Goal: Task Accomplishment & Management: Complete application form

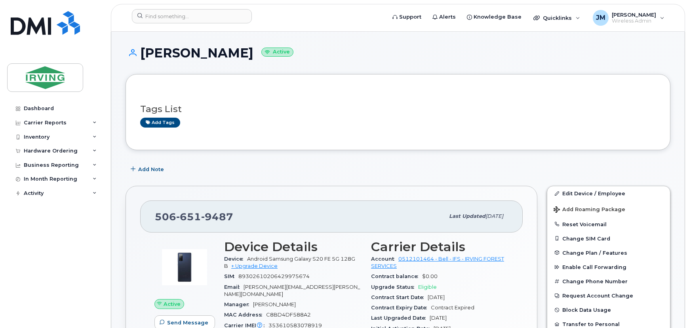
scroll to position [36, 0]
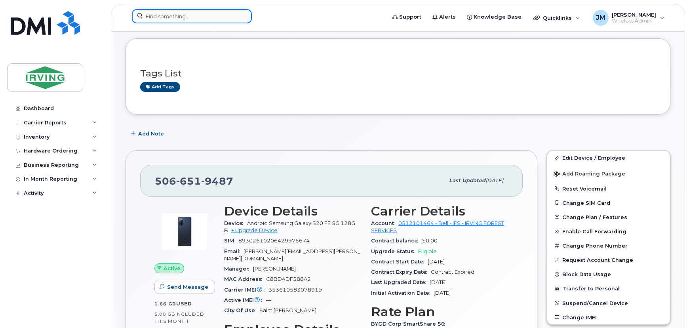
click at [190, 17] on input at bounding box center [192, 16] width 120 height 14
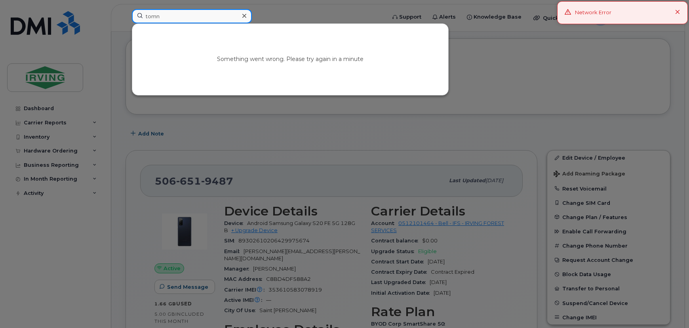
type input "tomn"
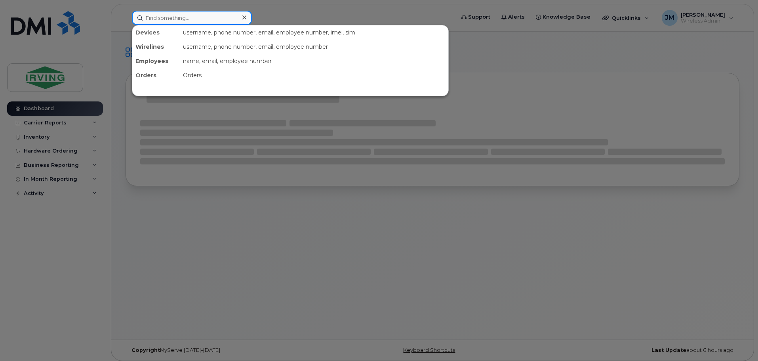
click at [226, 18] on input at bounding box center [192, 18] width 120 height 14
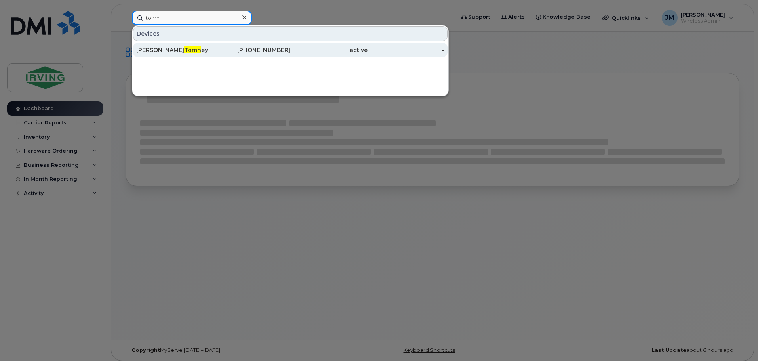
type input "tomn"
drag, startPoint x: 202, startPoint y: 49, endPoint x: 222, endPoint y: 48, distance: 20.2
click at [202, 49] on div "Terry Tomn ey" at bounding box center [174, 50] width 77 height 8
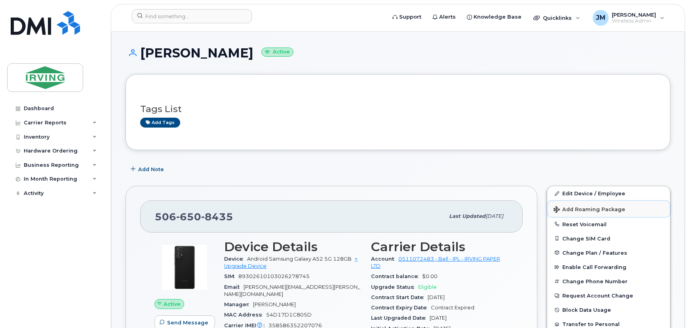
click at [602, 210] on span "Add Roaming Package" at bounding box center [590, 210] width 72 height 8
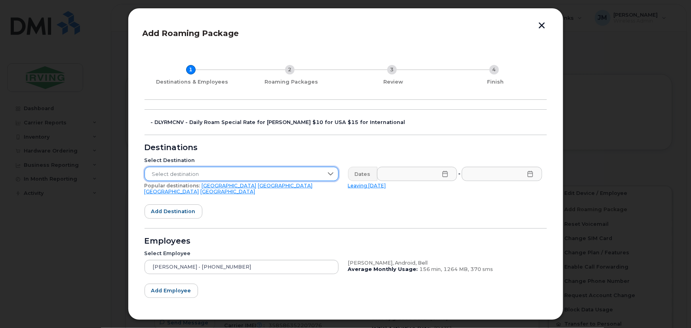
click at [281, 173] on span "Select destination" at bounding box center [234, 174] width 178 height 14
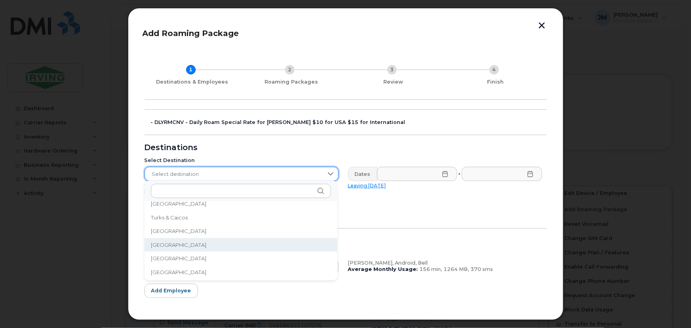
scroll to position [2627, 0]
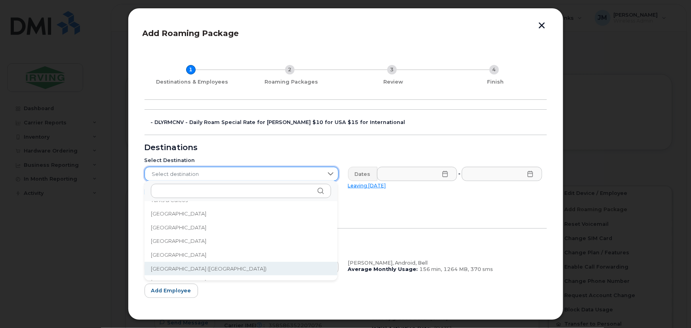
click at [259, 267] on li "[GEOGRAPHIC_DATA] ([GEOGRAPHIC_DATA])" at bounding box center [241, 269] width 193 height 14
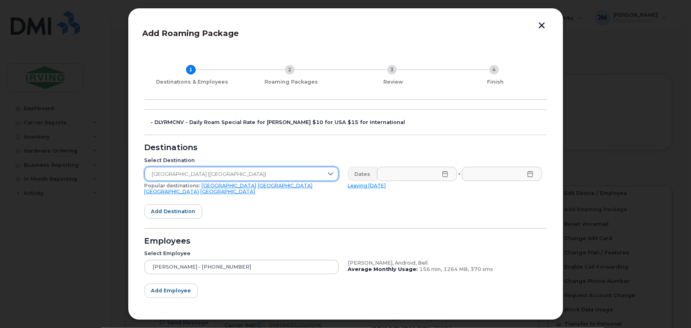
click at [444, 176] on icon at bounding box center [445, 174] width 6 height 6
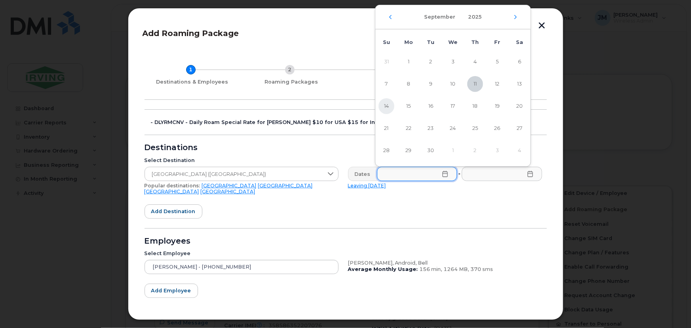
click at [383, 105] on span "14" at bounding box center [387, 106] width 16 height 16
type input "[DATE]"
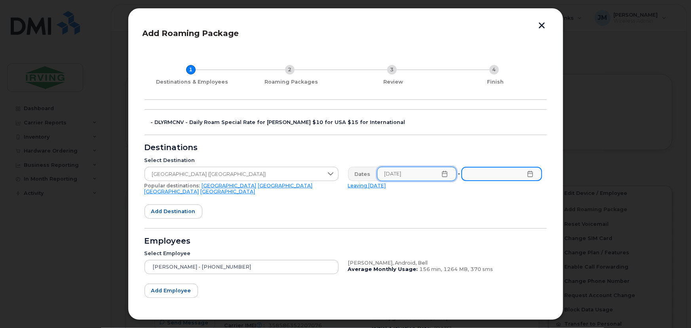
click at [532, 181] on input "text" at bounding box center [502, 174] width 80 height 14
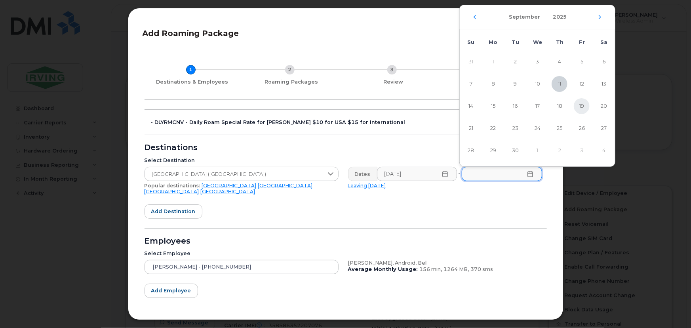
click at [582, 103] on span "19" at bounding box center [582, 106] width 16 height 16
type input "[DATE]"
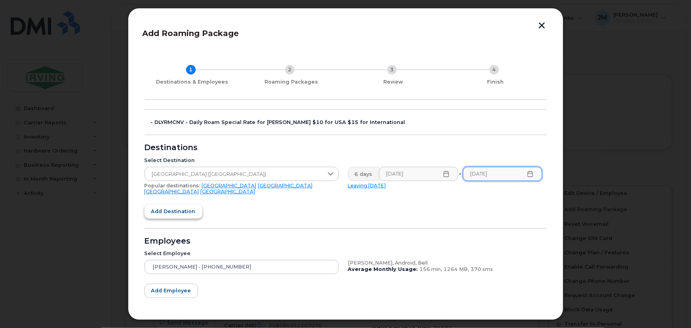
click at [187, 208] on span "Add destination" at bounding box center [173, 212] width 44 height 8
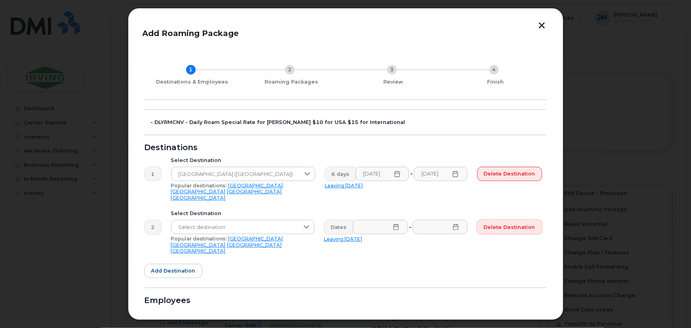
click at [510, 223] on span "Delete destination" at bounding box center [510, 227] width 52 height 8
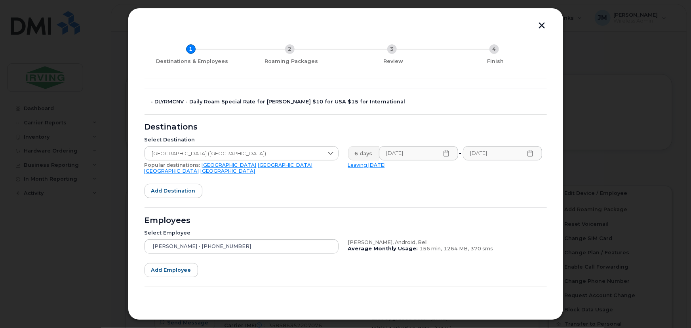
scroll to position [31, 0]
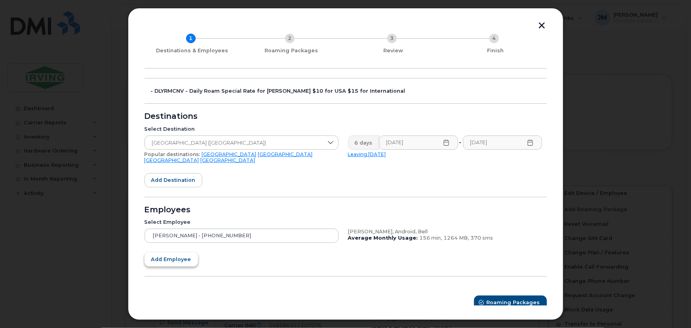
click at [181, 256] on span "Add employee" at bounding box center [171, 260] width 40 height 8
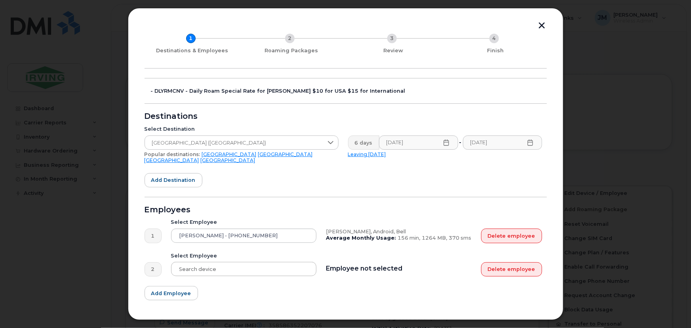
click at [248, 265] on div at bounding box center [244, 269] width 146 height 14
type input "charr"
click at [252, 292] on div "[PERSON_NAME] - [PHONE_NUMBER] (Android) Active" at bounding box center [243, 297] width 147 height 23
type input "[PERSON_NAME] - [PHONE_NUMBER]"
click at [164, 292] on button "Add employee" at bounding box center [171, 293] width 53 height 14
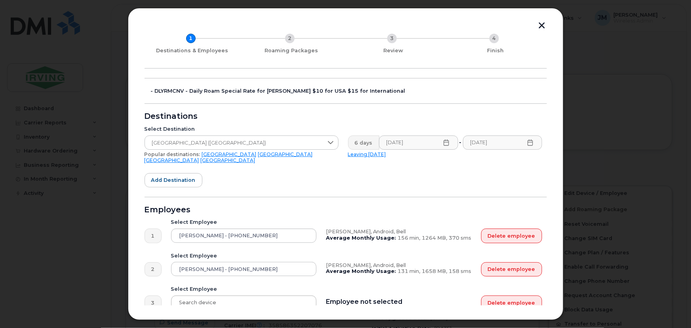
click at [285, 296] on div at bounding box center [244, 303] width 146 height 14
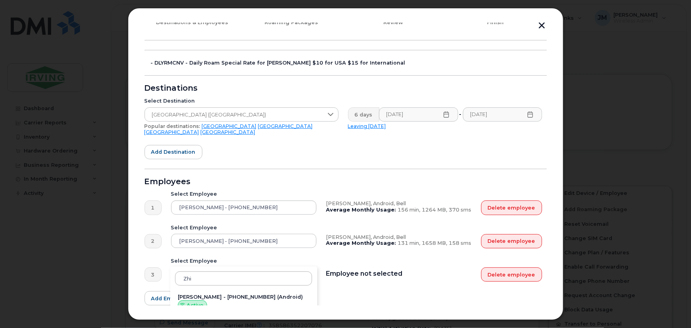
scroll to position [98, 0]
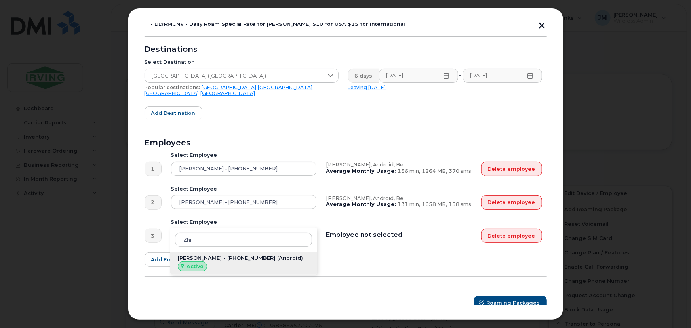
type input "Zhi"
click at [245, 255] on span "[PERSON_NAME] - [PHONE_NUMBER]" at bounding box center [227, 258] width 98 height 6
type input "[PERSON_NAME] - [PHONE_NUMBER]"
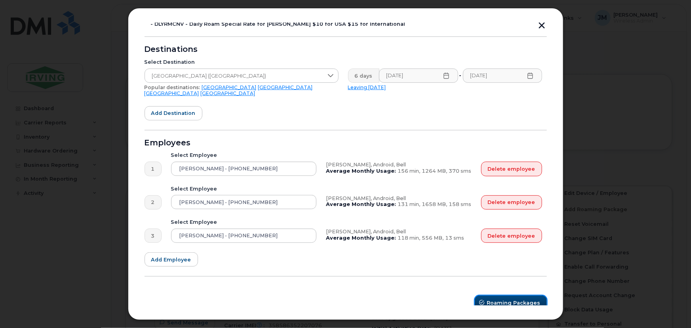
click at [520, 299] on span "Roaming Packages" at bounding box center [513, 303] width 53 height 8
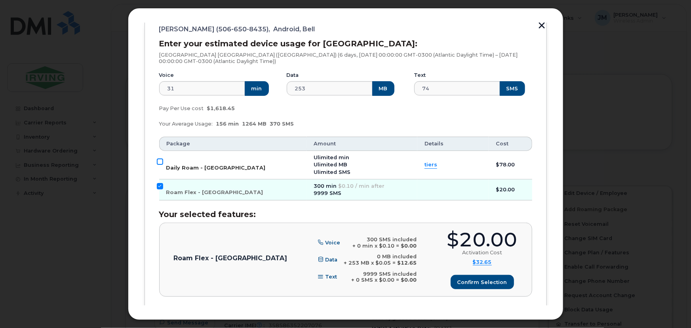
click at [158, 159] on input "Daily Roam - [GEOGRAPHIC_DATA]" at bounding box center [160, 162] width 6 height 6
checkbox input "true"
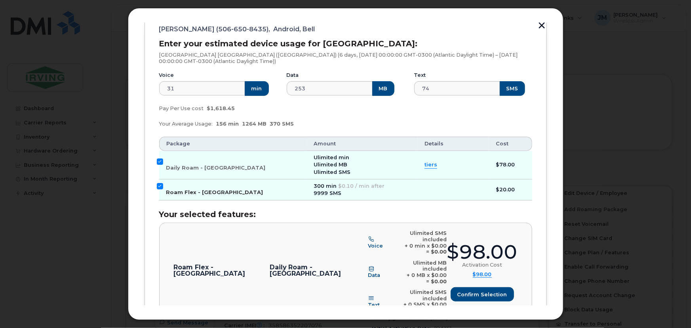
click at [159, 187] on input "Roam Flex - [GEOGRAPHIC_DATA]" at bounding box center [160, 186] width 6 height 6
checkbox input "false"
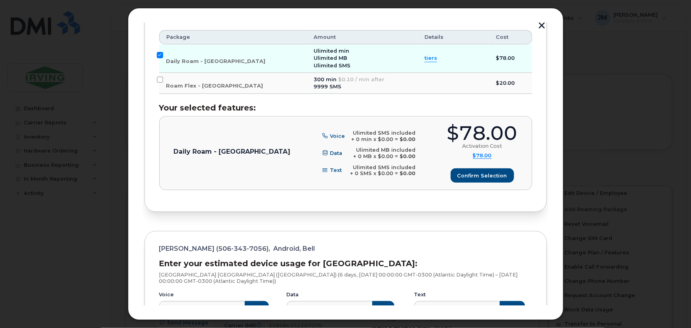
scroll to position [288, 0]
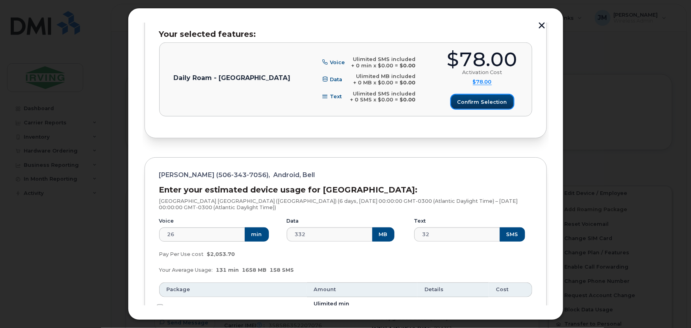
click at [477, 103] on span "Confirm selection" at bounding box center [483, 102] width 50 height 8
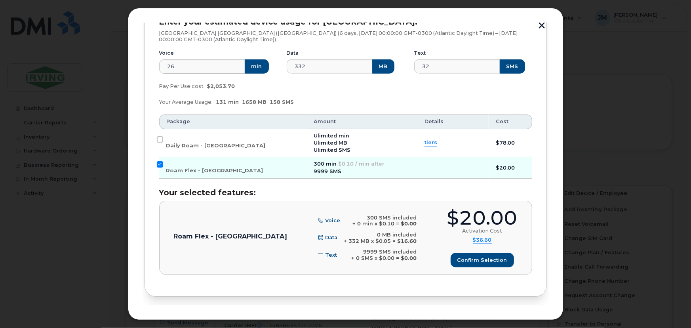
scroll to position [468, 0]
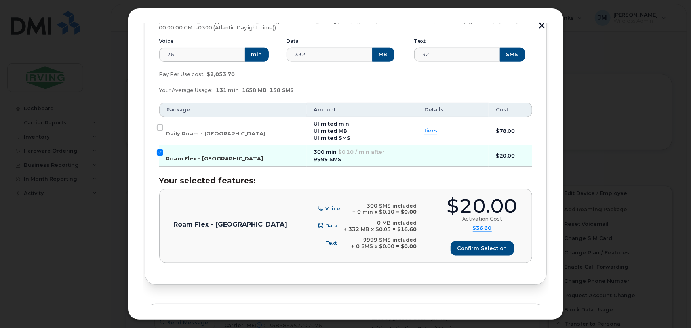
click at [161, 152] on input "Roam Flex - [GEOGRAPHIC_DATA]" at bounding box center [160, 152] width 6 height 6
checkbox input "false"
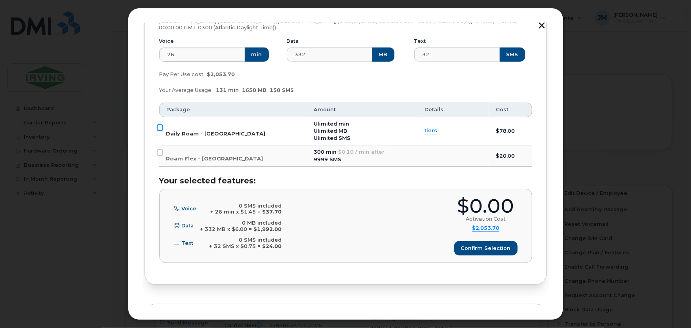
click at [159, 127] on input "Daily Roam - [GEOGRAPHIC_DATA]" at bounding box center [160, 127] width 6 height 6
checkbox input "true"
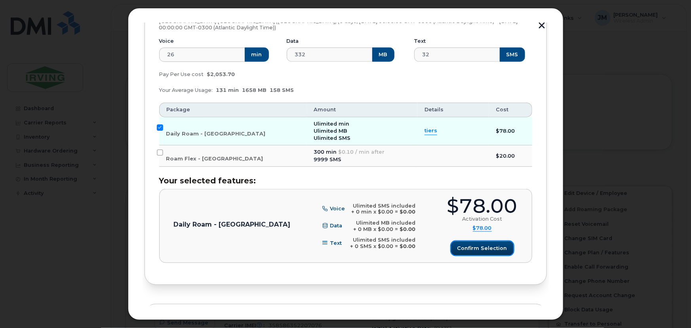
click at [491, 248] on span "Confirm selection" at bounding box center [483, 248] width 50 height 8
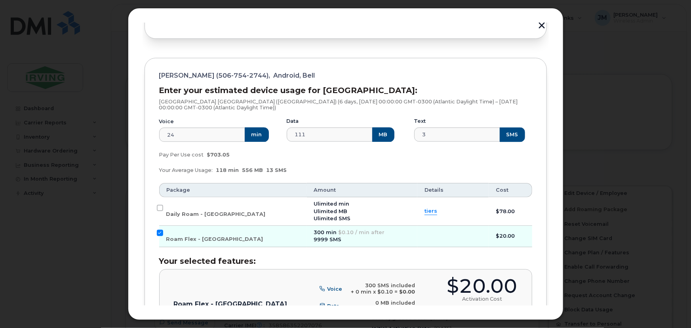
scroll to position [792, 0]
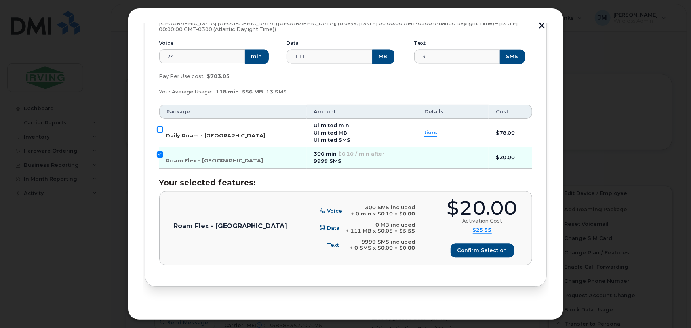
click at [162, 129] on input "Daily Roam - [GEOGRAPHIC_DATA]" at bounding box center [160, 129] width 6 height 6
checkbox input "true"
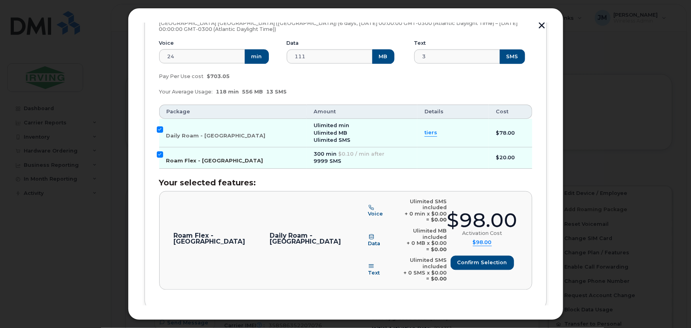
click at [158, 155] on input "Roam Flex - [GEOGRAPHIC_DATA]" at bounding box center [160, 154] width 6 height 6
checkbox input "false"
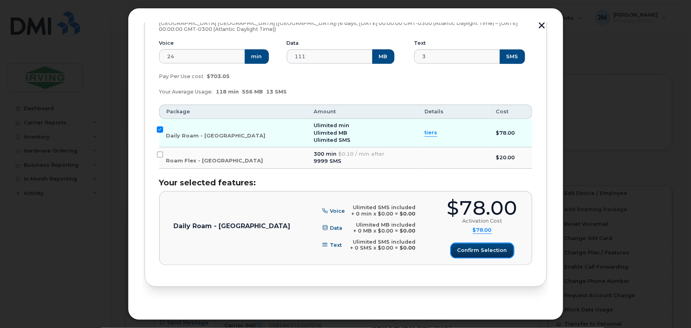
click at [490, 251] on span "Confirm selection" at bounding box center [483, 250] width 50 height 8
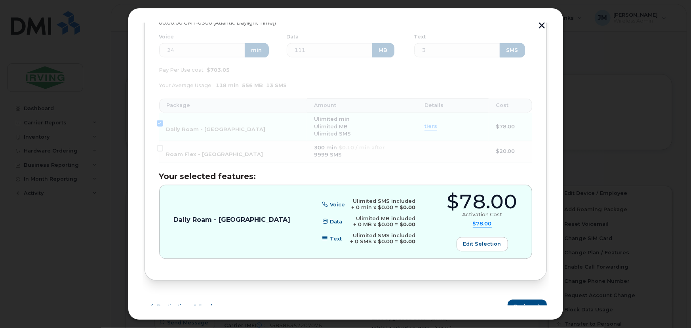
scroll to position [808, 0]
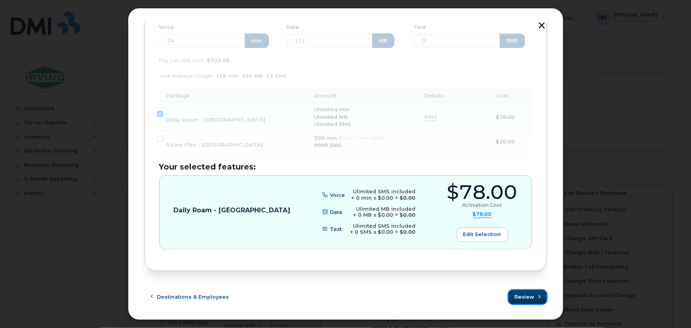
click at [522, 298] on span "Review" at bounding box center [525, 297] width 20 height 8
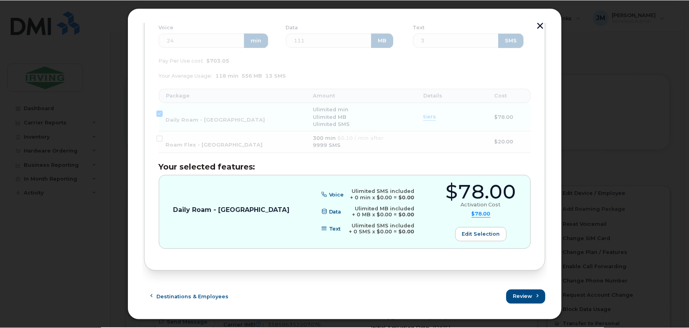
scroll to position [0, 0]
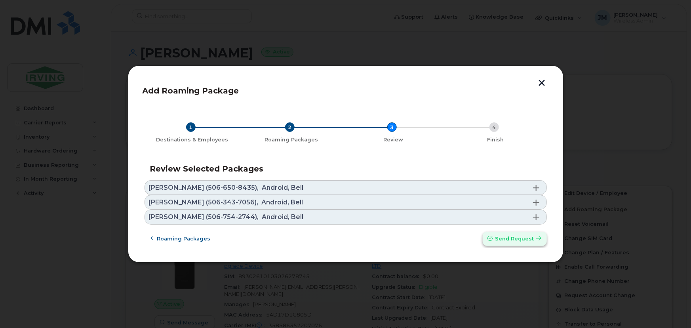
click at [518, 239] on span "Send request" at bounding box center [515, 239] width 39 height 8
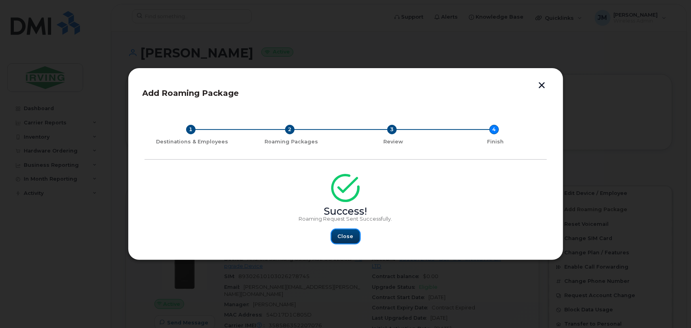
click at [347, 234] on span "Close" at bounding box center [346, 237] width 16 height 8
